Goal: Task Accomplishment & Management: Use online tool/utility

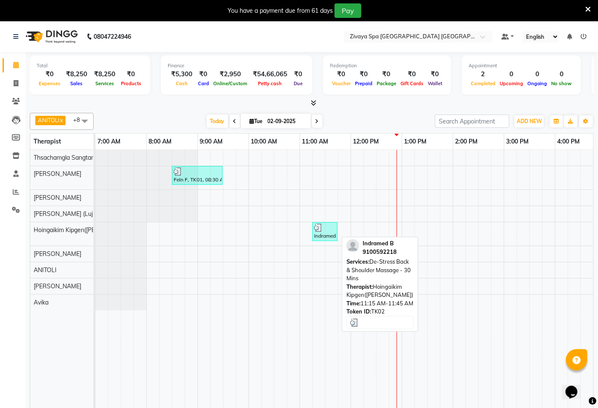
click at [325, 231] on div "Indramed B, TK02, 11:15 AM-11:45 AM, De-Stress Back & Shoulder Massage - 30 Mins" at bounding box center [324, 231] width 23 height 16
select select "3"
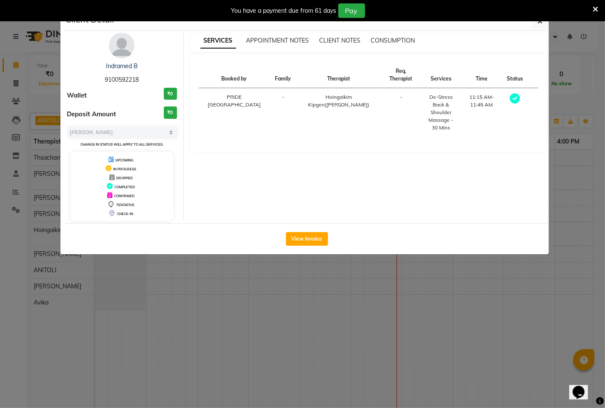
click at [304, 282] on ngb-modal-window "Client Detail Indramed B 9100592218 Wallet ₹0 Deposit Amount ₹0 Select MARK DON…" at bounding box center [302, 204] width 605 height 408
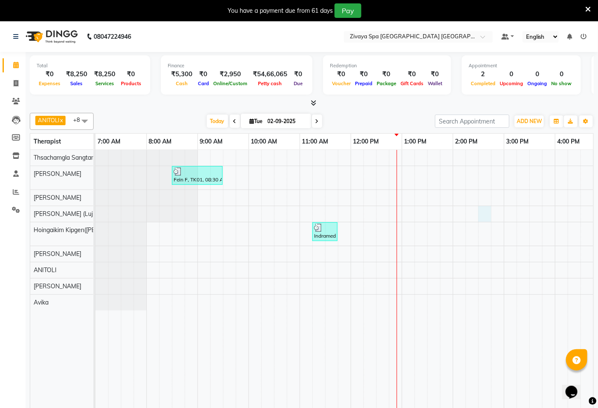
click at [480, 219] on div "Fein F, TK01, 08:30 AM-09:30 AM, Swedish De-Stress - 60 Mins Indramed B, TK02, …" at bounding box center [503, 285] width 817 height 270
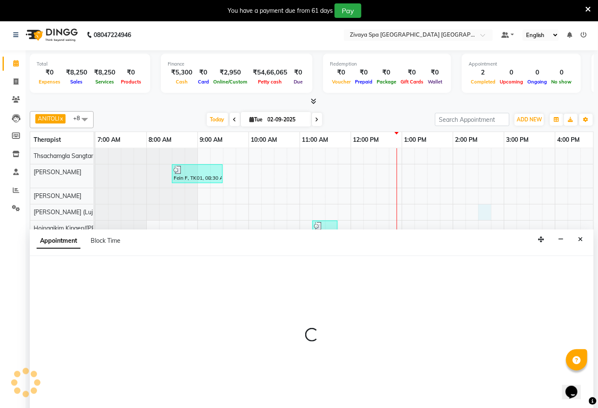
select select "49493"
select select "870"
select select "tentative"
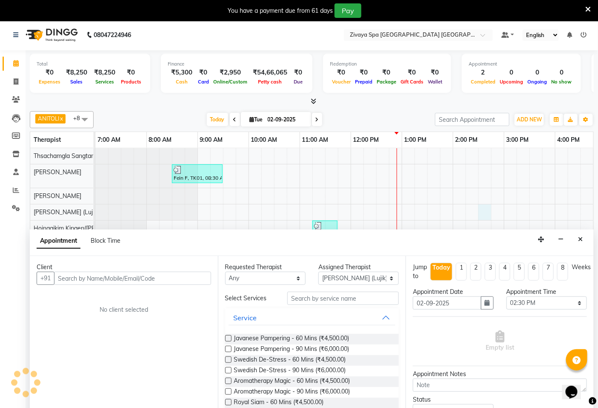
scroll to position [21, 0]
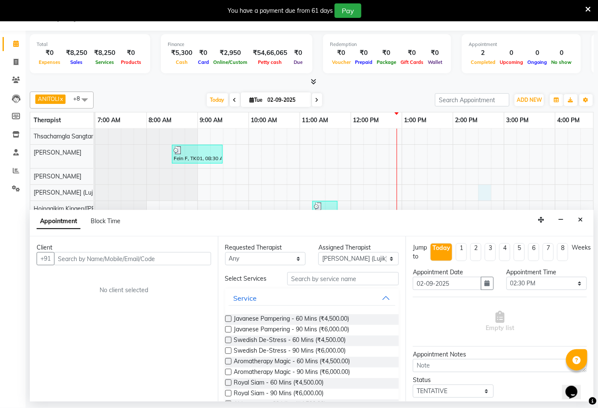
click at [164, 259] on input "text" at bounding box center [132, 258] width 157 height 13
click at [580, 222] on icon "Close" at bounding box center [580, 220] width 5 height 6
